Goal: Information Seeking & Learning: Learn about a topic

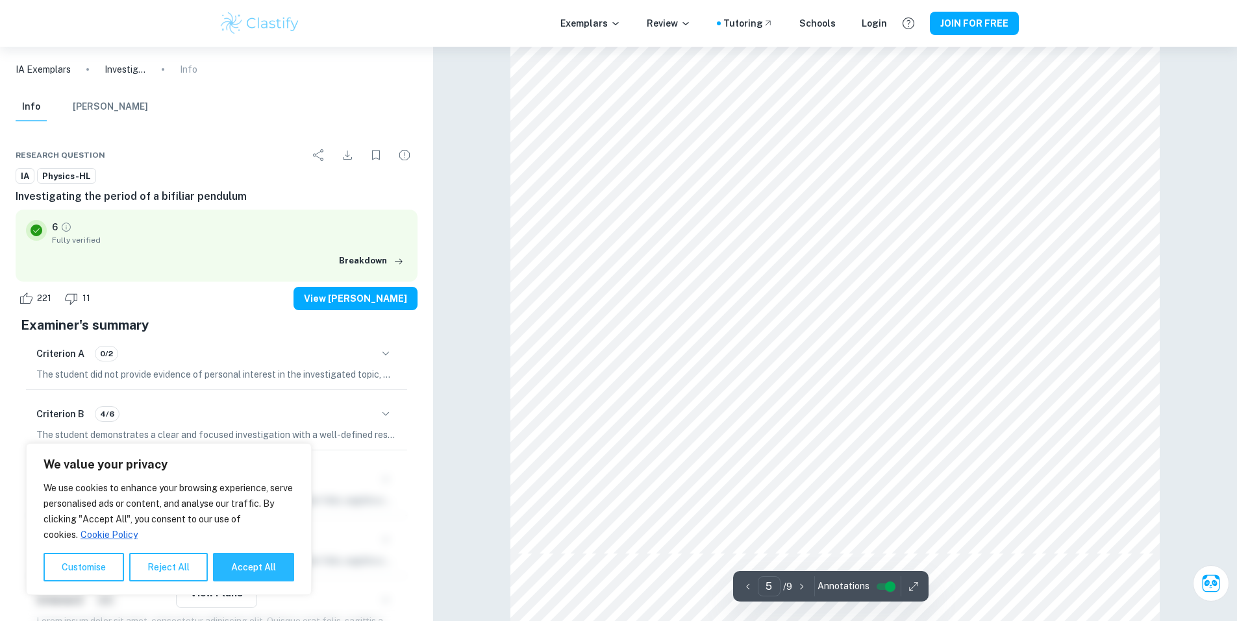
scroll to position [3895, 0]
type input "7"
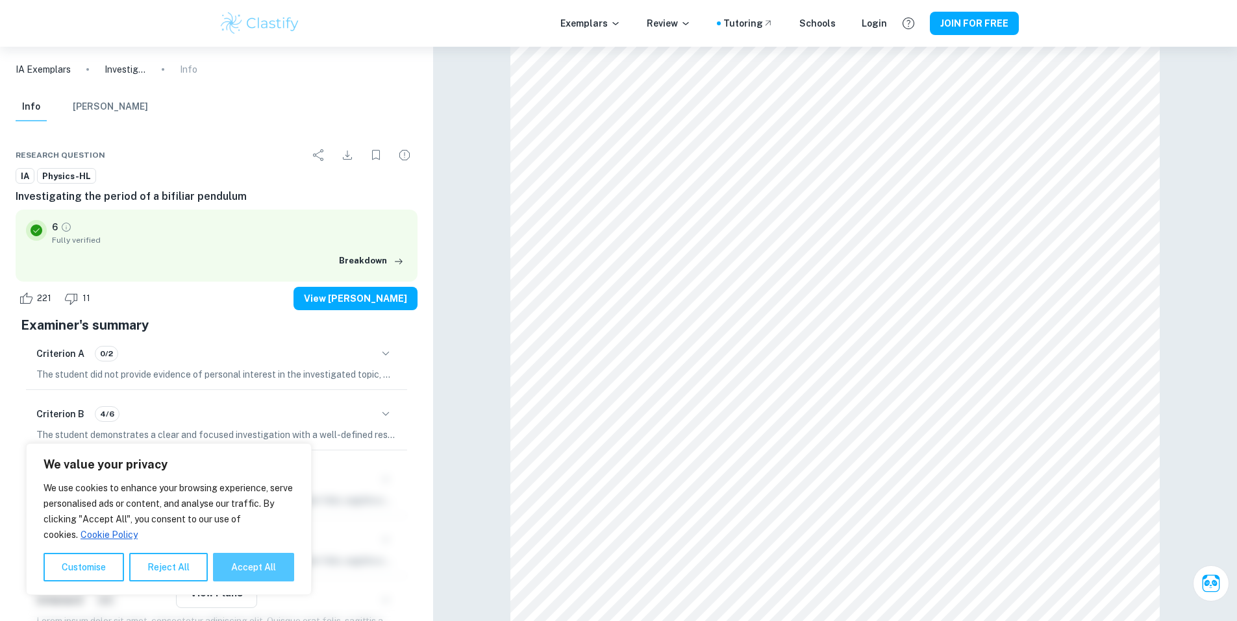
click at [227, 563] on button "Accept All" at bounding box center [253, 567] width 81 height 29
checkbox input "true"
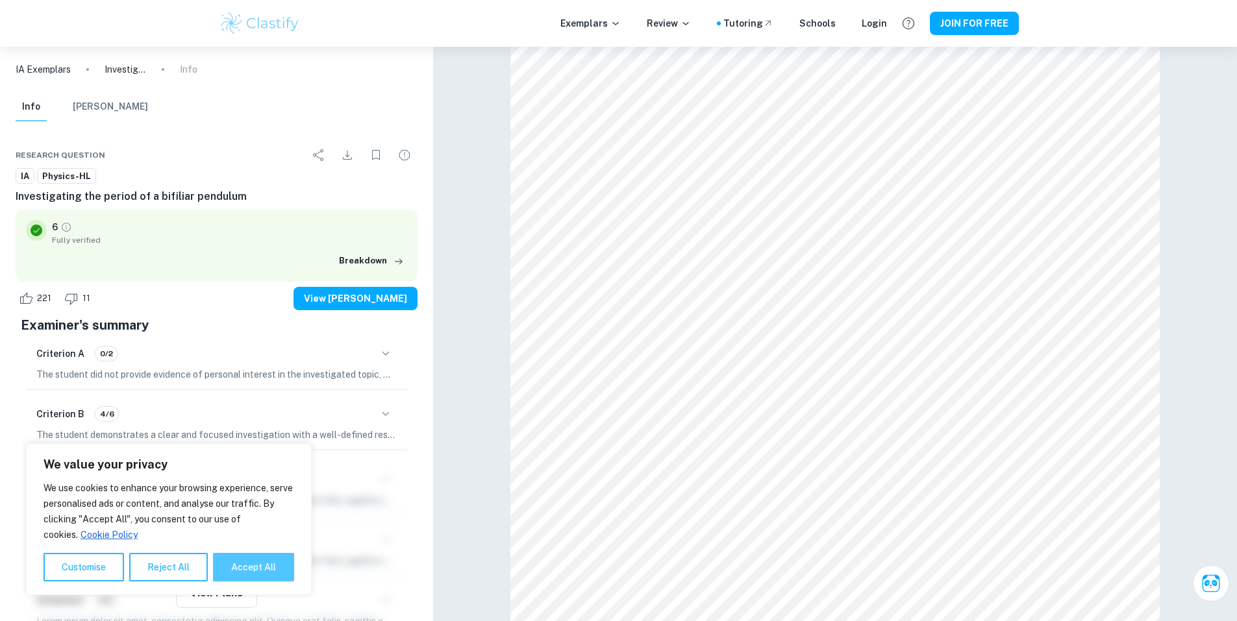
checkbox input "true"
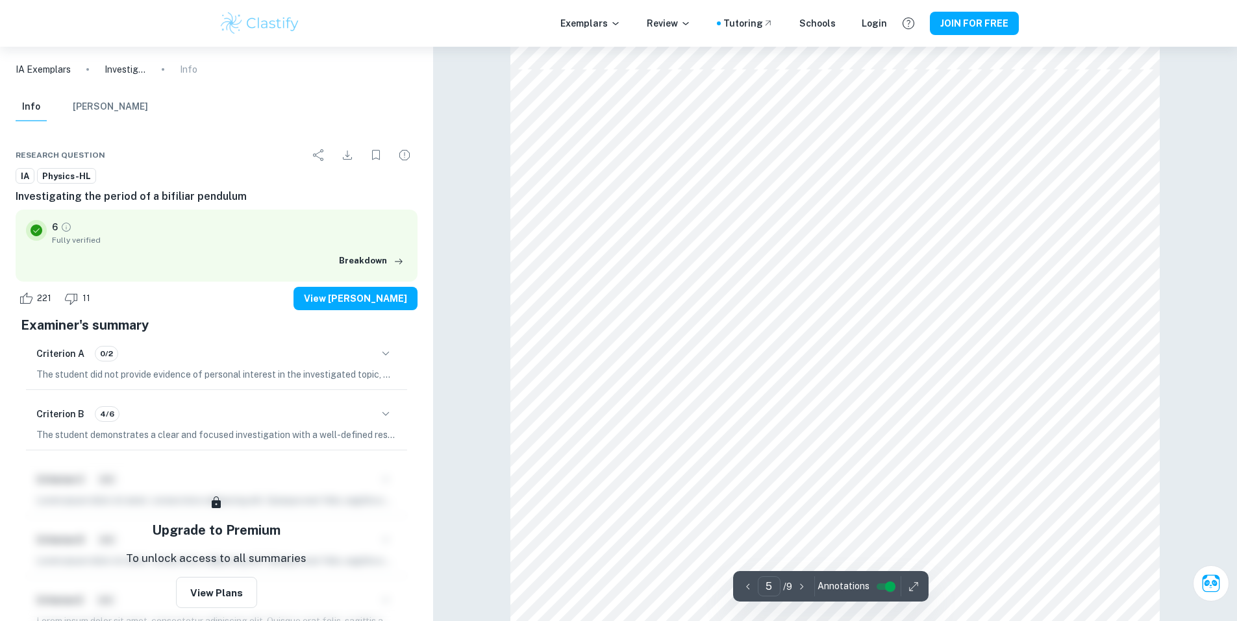
scroll to position [3505, 0]
type input "5"
